Goal: Task Accomplishment & Management: Use online tool/utility

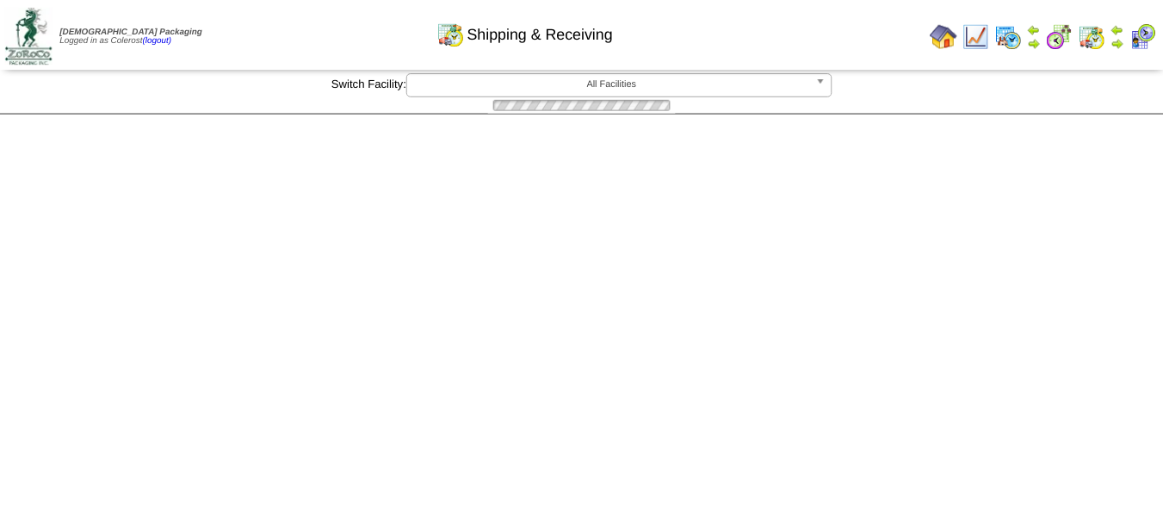
scroll to position [86, 0]
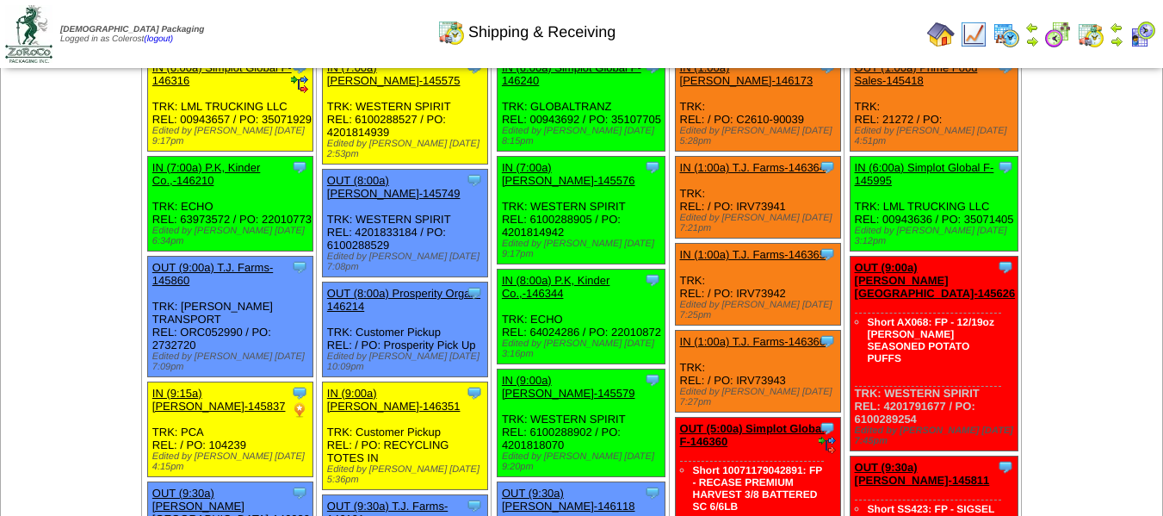
click at [125, 201] on ul at bounding box center [71, 181] width 139 height 258
drag, startPoint x: 125, startPoint y: 201, endPoint x: 116, endPoint y: 206, distance: 9.6
click at [117, 206] on ul at bounding box center [71, 181] width 139 height 258
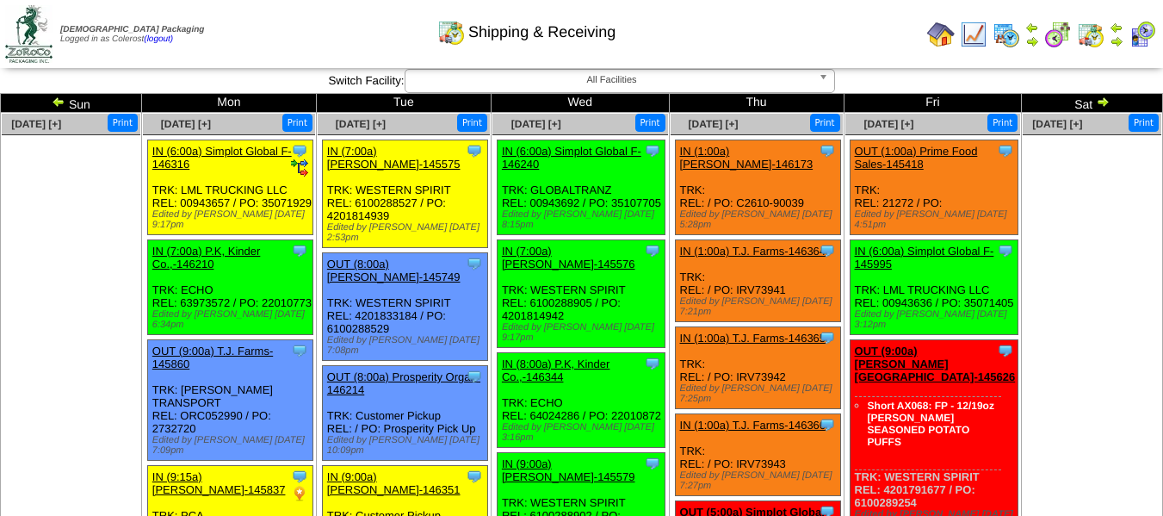
scroll to position [0, 0]
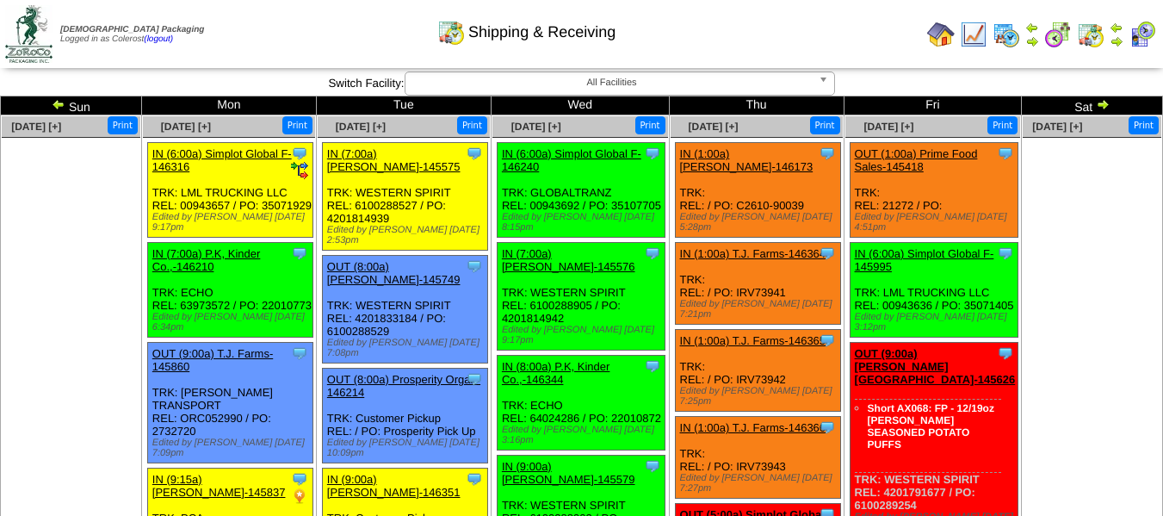
click at [234, 257] on link "IN (7:00a) P.K, Kinder Co.,-146210" at bounding box center [206, 260] width 108 height 26
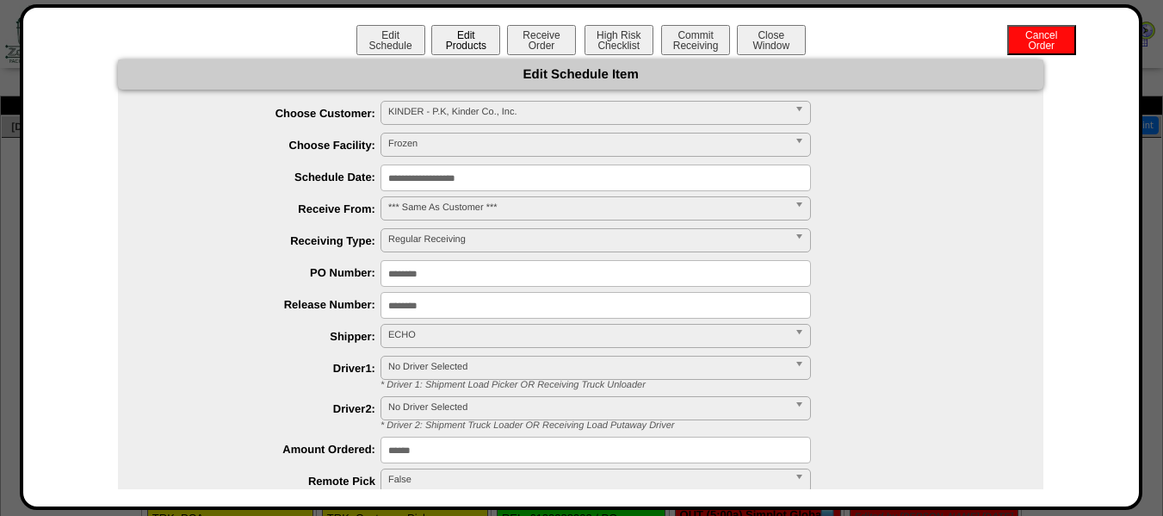
click at [460, 37] on button "Edit Products" at bounding box center [465, 40] width 69 height 30
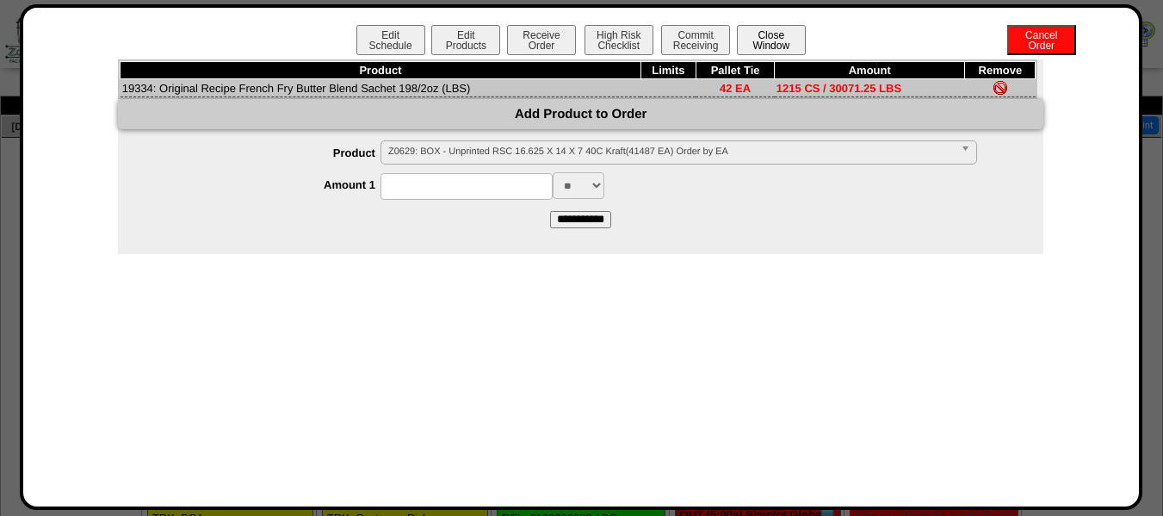
click at [773, 46] on button "Close Window" at bounding box center [771, 40] width 69 height 30
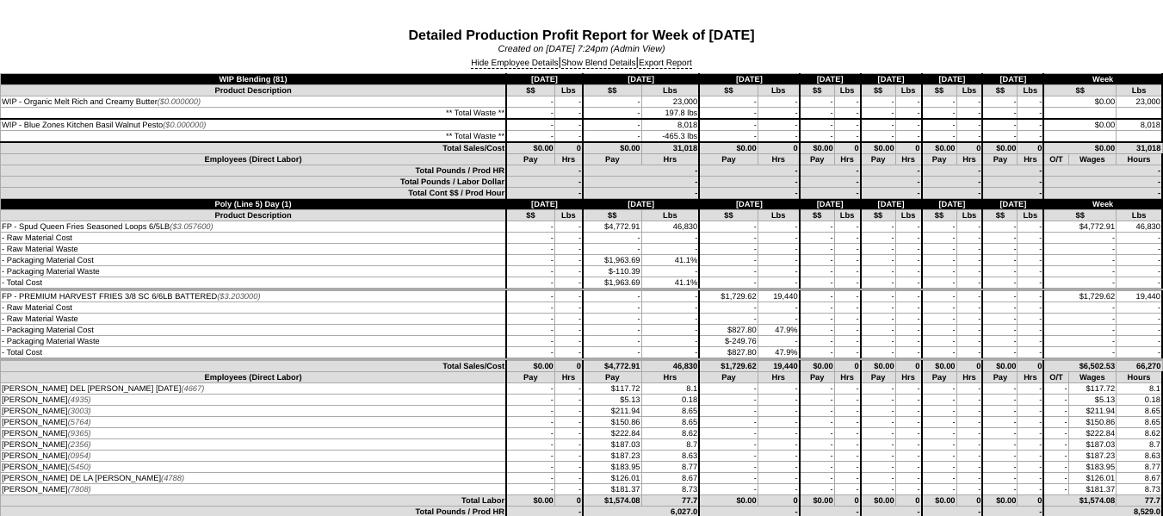
scroll to position [5422, 0]
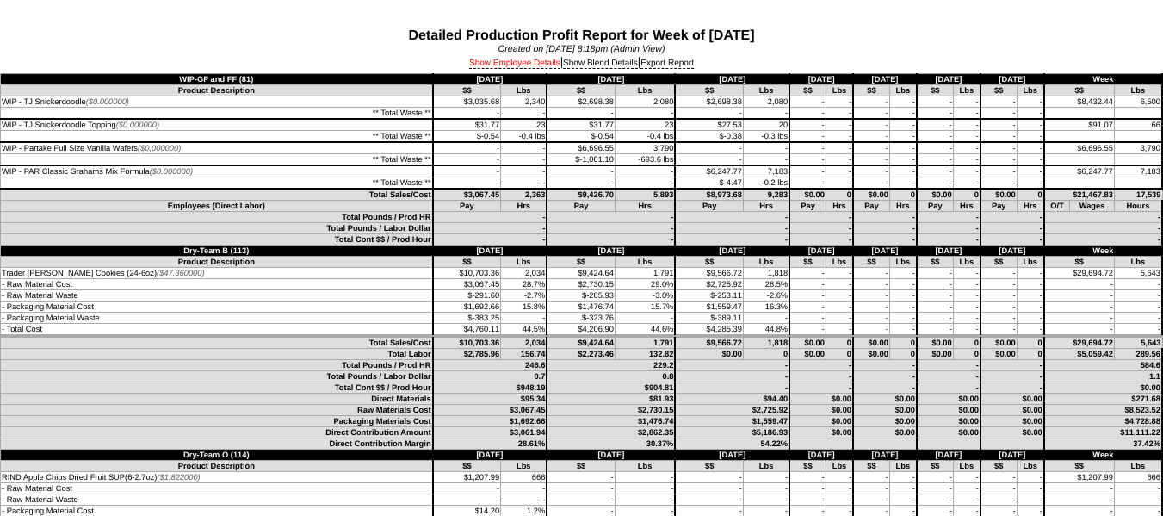
click at [509, 65] on link "Show Employee Details" at bounding box center [514, 64] width 91 height 10
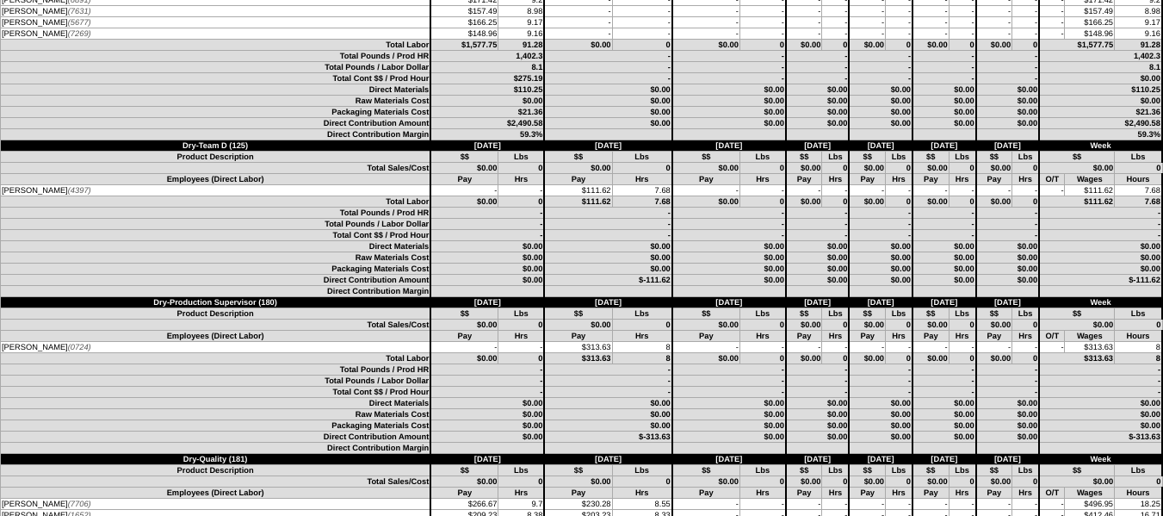
scroll to position [2324, 0]
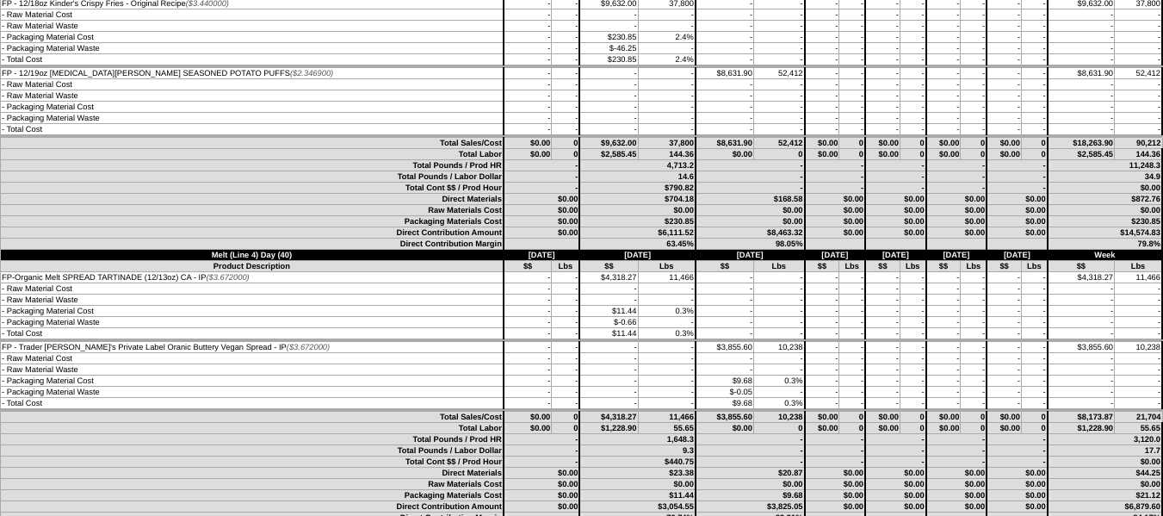
scroll to position [1390, 0]
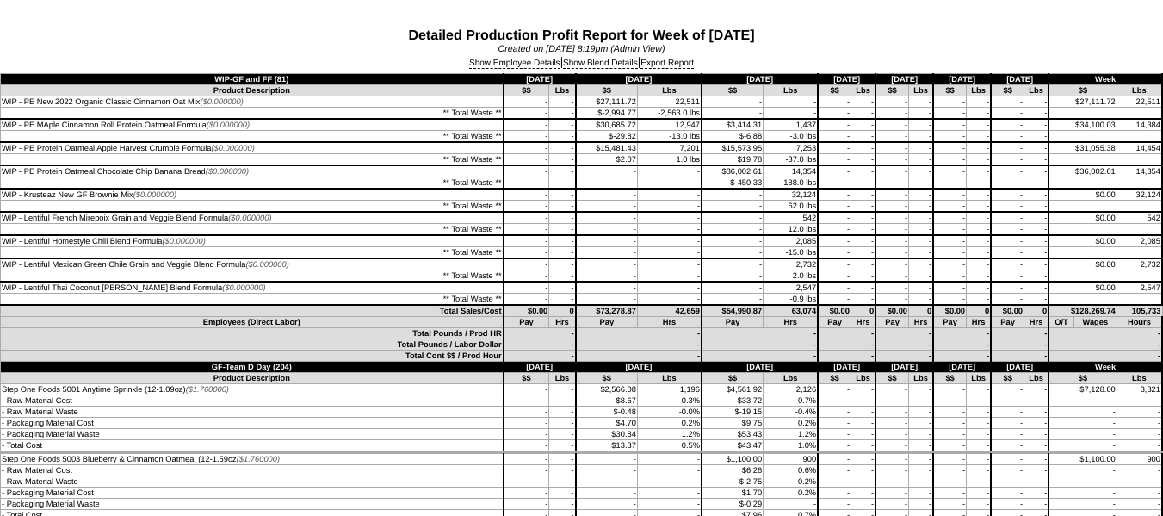
scroll to position [86, 0]
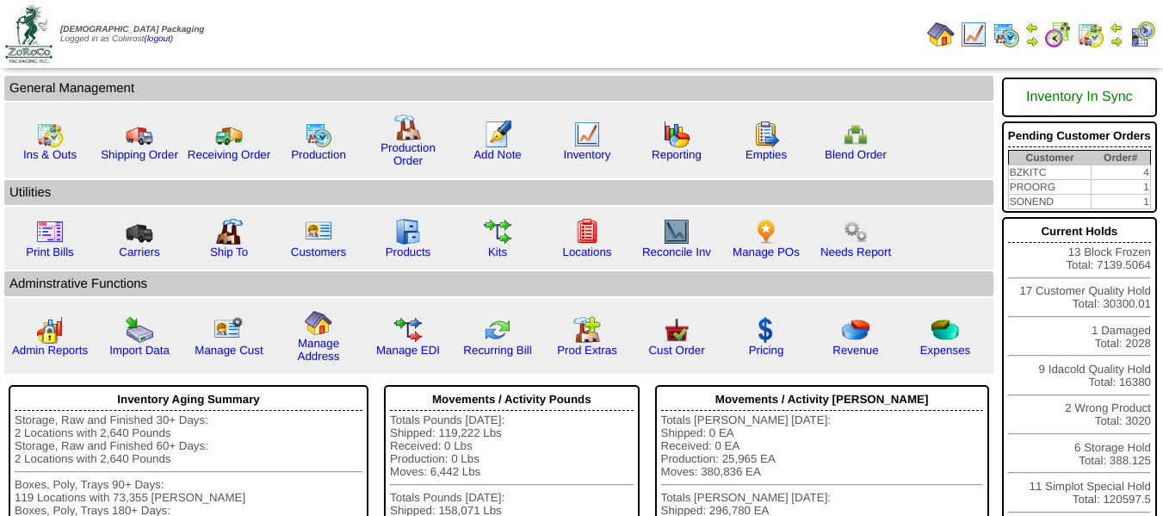
drag, startPoint x: 125, startPoint y: 343, endPoint x: 298, endPoint y: 270, distance: 187.5
click at [126, 343] on link "Import Data" at bounding box center [139, 349] width 60 height 13
